Goal: Check status: Check status

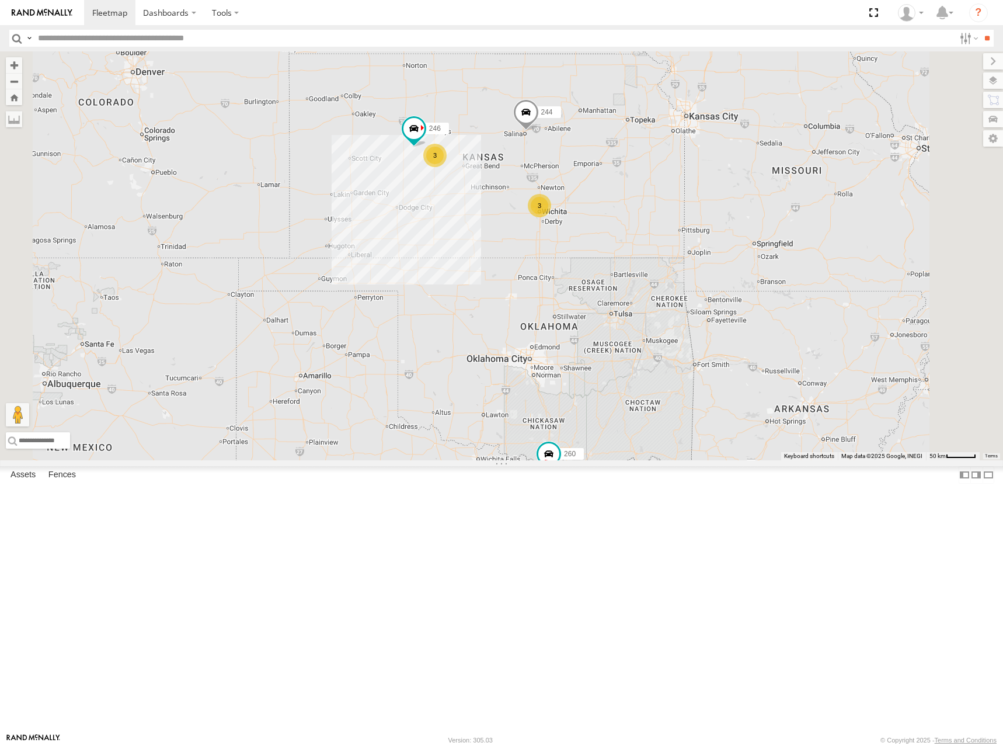
drag, startPoint x: 0, startPoint y: 0, endPoint x: 694, endPoint y: 326, distance: 766.6
click at [694, 326] on div "244 246 260 3 3" at bounding box center [501, 255] width 1003 height 409
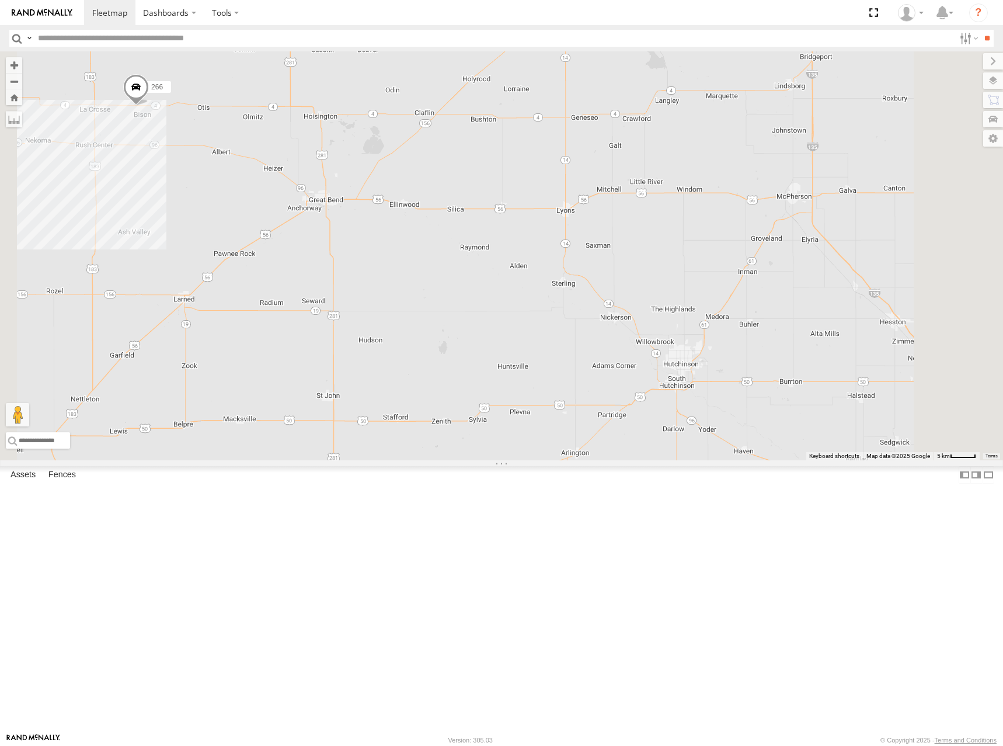
drag, startPoint x: 709, startPoint y: 342, endPoint x: 428, endPoint y: 224, distance: 304.7
click at [431, 224] on div "244 246 260 296 266" at bounding box center [501, 255] width 1003 height 409
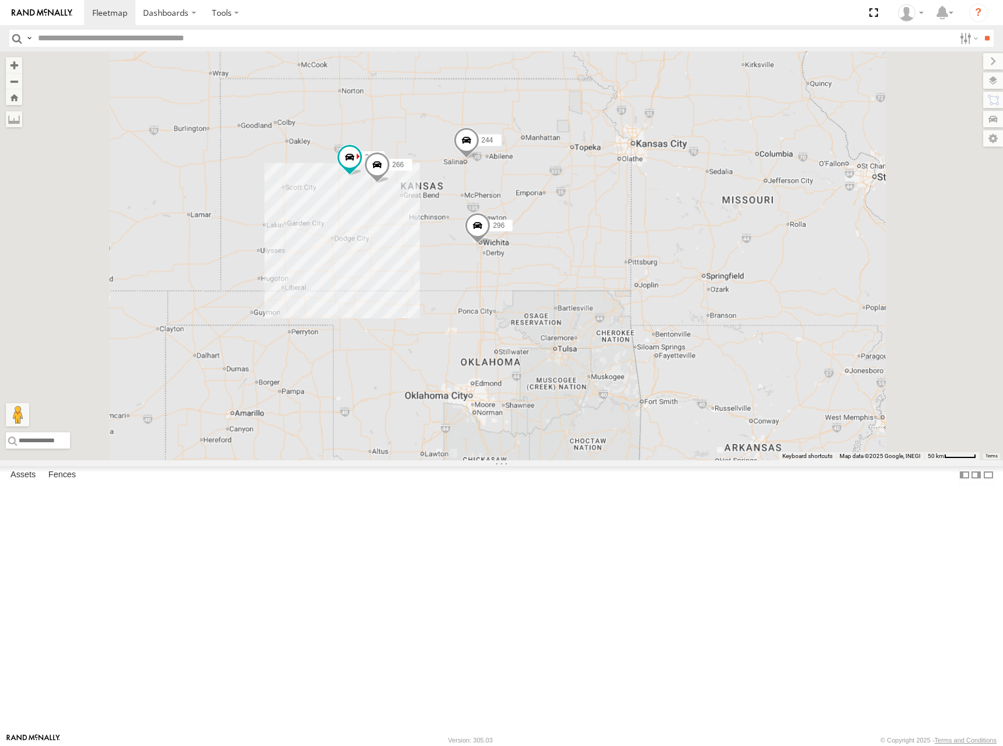
drag, startPoint x: 643, startPoint y: 476, endPoint x: 614, endPoint y: 347, distance: 132.2
click at [614, 347] on div "244 246 260 296 266" at bounding box center [501, 255] width 1003 height 409
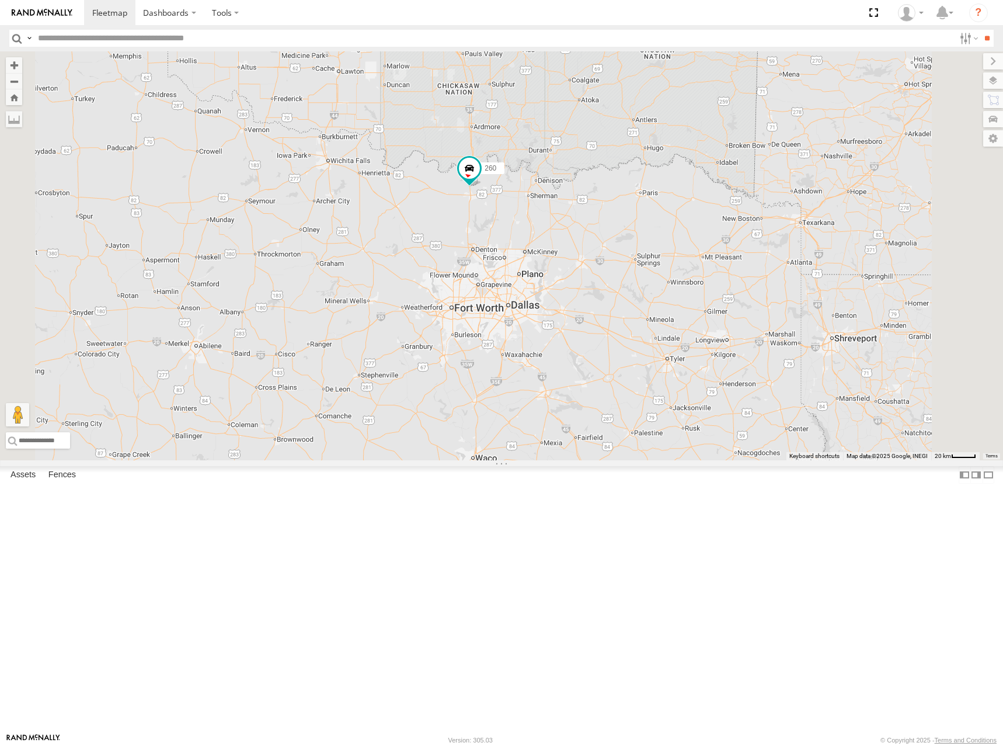
drag, startPoint x: 636, startPoint y: 579, endPoint x: 631, endPoint y: 324, distance: 255.3
click at [631, 325] on div "244 246 260" at bounding box center [501, 255] width 1003 height 409
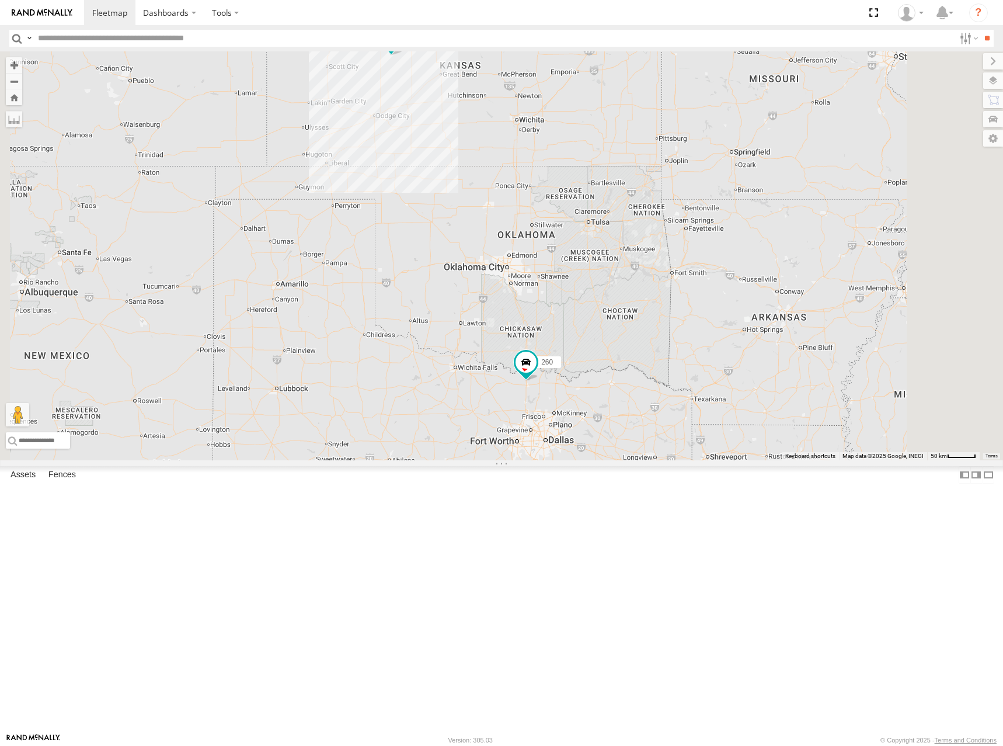
drag, startPoint x: 630, startPoint y: 176, endPoint x: 682, endPoint y: 415, distance: 244.5
click at [682, 415] on div "244 246 260" at bounding box center [501, 255] width 1003 height 409
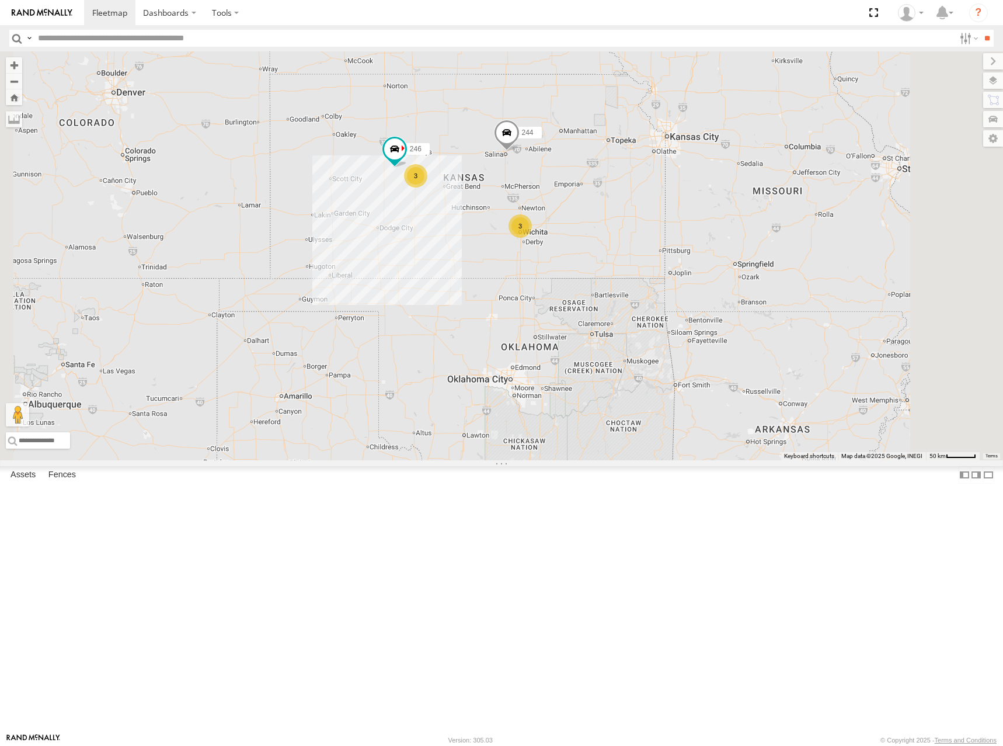
drag, startPoint x: 631, startPoint y: 302, endPoint x: 627, endPoint y: 374, distance: 72.5
click at [627, 374] on div "244 246 260 3 3" at bounding box center [501, 255] width 1003 height 409
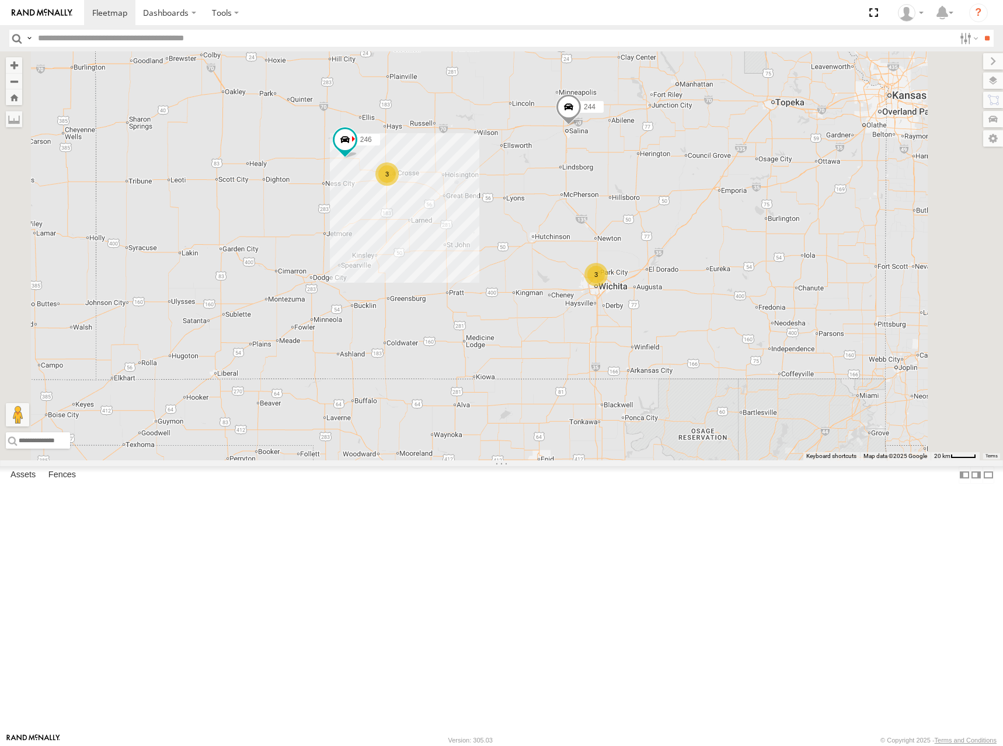
drag, startPoint x: 774, startPoint y: 183, endPoint x: 772, endPoint y: 190, distance: 7.9
click at [772, 190] on div "244 246 260 3 3" at bounding box center [501, 255] width 1003 height 409
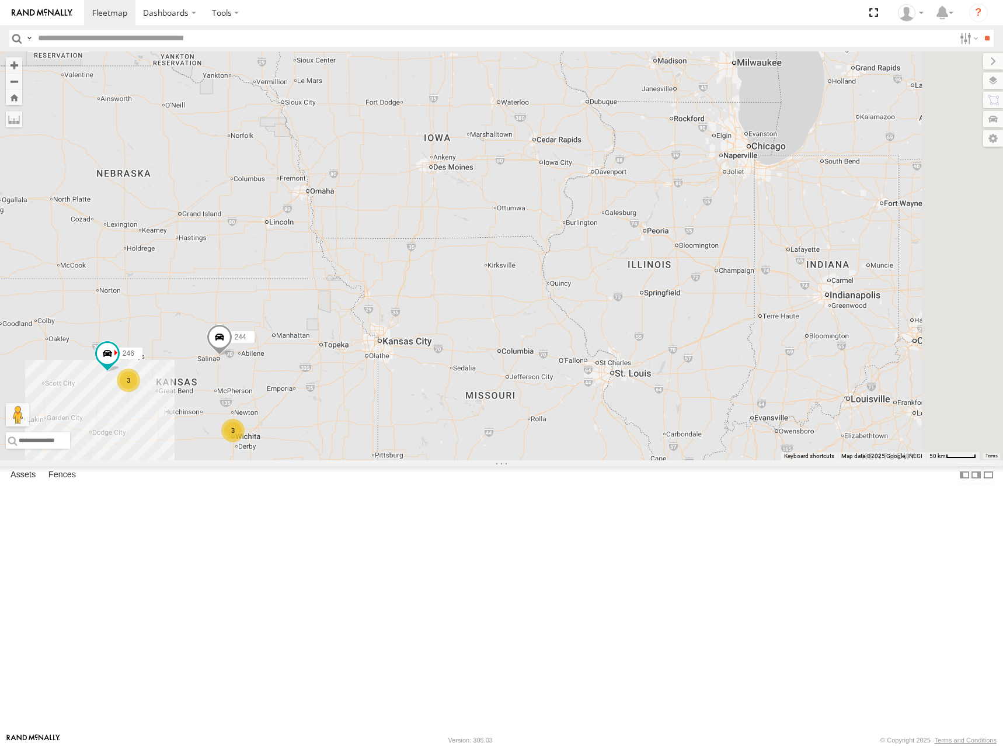
drag, startPoint x: 964, startPoint y: 192, endPoint x: 567, endPoint y: 466, distance: 482.4
click at [567, 460] on div "244 246 260 3 3" at bounding box center [501, 255] width 1003 height 409
